Goal: Find specific page/section: Find specific page/section

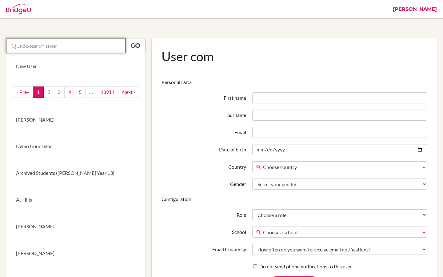
click at [47, 43] on input "text" at bounding box center [65, 45] width 119 height 15
paste input "[PERSON_NAME][EMAIL_ADDRESS][PERSON_NAME][DOMAIN_NAME]"
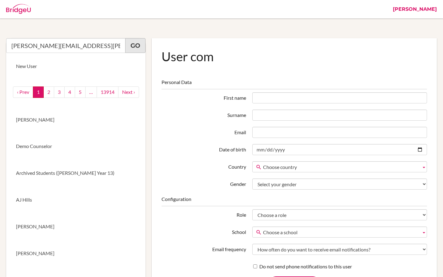
click at [137, 47] on link "Go" at bounding box center [135, 45] width 20 height 15
click at [77, 46] on input "vivian.yau@mcs.edu.hk" at bounding box center [65, 45] width 119 height 15
click at [12, 47] on input "vivian.yau@mcs.edu.hk" at bounding box center [65, 45] width 119 height 15
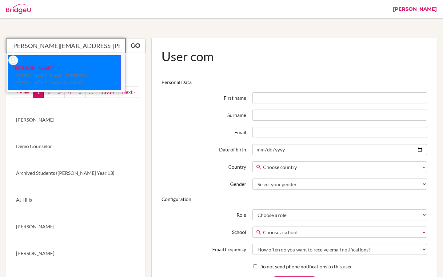
click at [55, 65] on p "Vivian Yau vivian.yau@mcs.edu.hk" at bounding box center [64, 75] width 112 height 21
type input "Vivian Yau"
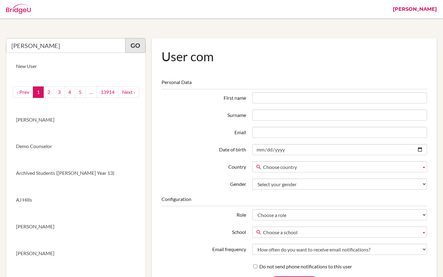
click at [134, 49] on link "Go" at bounding box center [135, 45] width 20 height 15
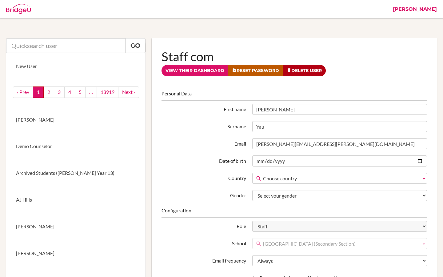
click at [435, 8] on link "[PERSON_NAME]" at bounding box center [415, 9] width 50 height 18
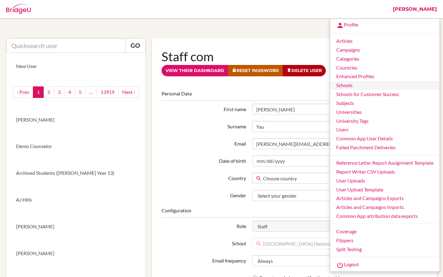
click at [361, 88] on link "Schools" at bounding box center [384, 85] width 109 height 9
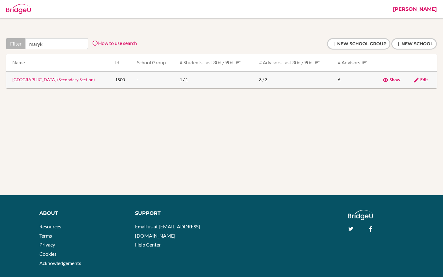
type input "maryk"
click at [67, 82] on link "Maryknoll Convent School (Secondary Section)" at bounding box center [53, 79] width 82 height 5
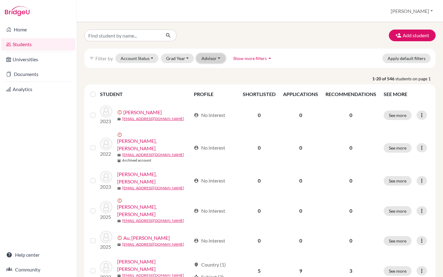
click at [199, 60] on button "Advisor" at bounding box center [210, 59] width 29 height 10
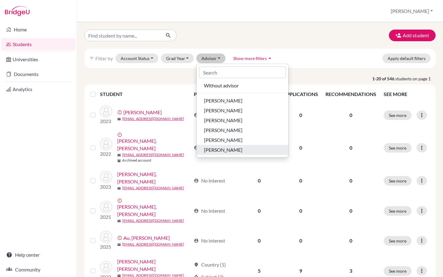
click at [215, 147] on span "Yau, Vivian" at bounding box center [223, 149] width 38 height 7
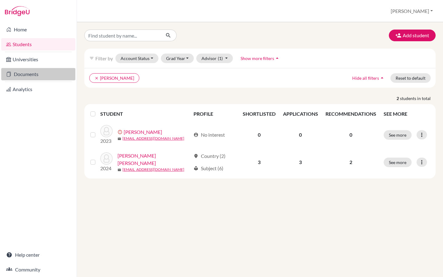
click at [33, 72] on link "Documents" at bounding box center [38, 74] width 74 height 12
